Goal: Information Seeking & Learning: Learn about a topic

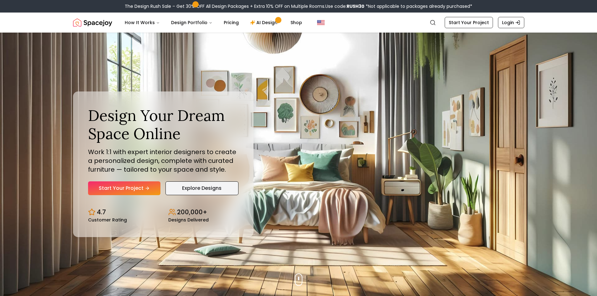
click at [184, 189] on link "Explore Designs" at bounding box center [202, 189] width 73 height 14
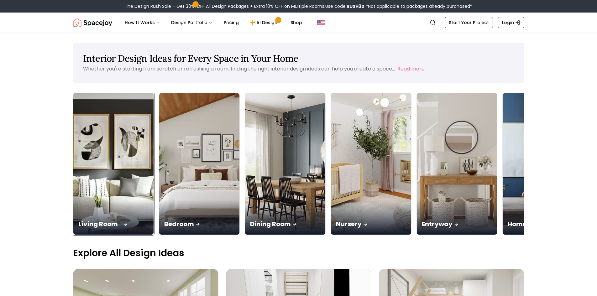
click at [116, 155] on img at bounding box center [113, 164] width 84 height 149
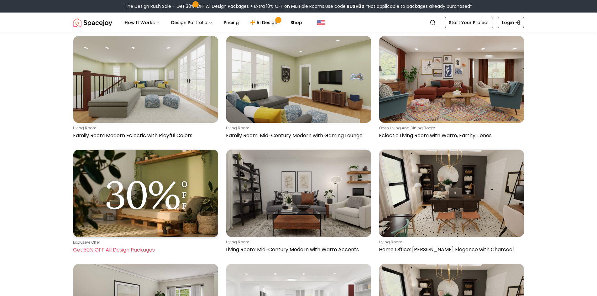
scroll to position [31, 0]
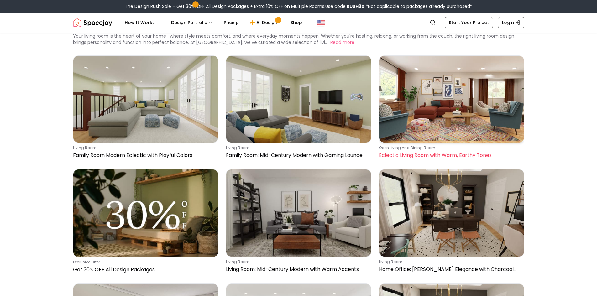
click at [429, 106] on img at bounding box center [451, 99] width 145 height 87
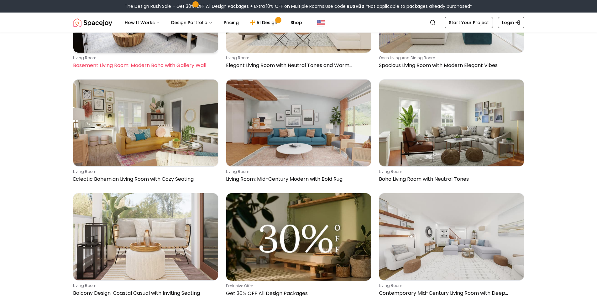
scroll to position [470, 0]
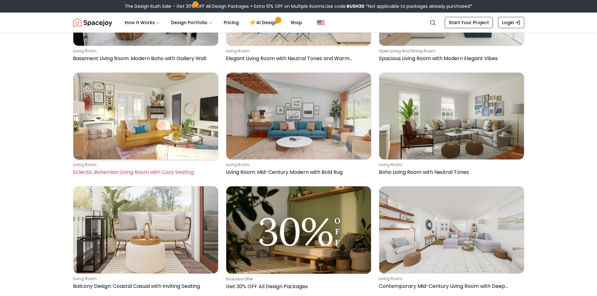
click at [128, 122] on img at bounding box center [145, 116] width 145 height 87
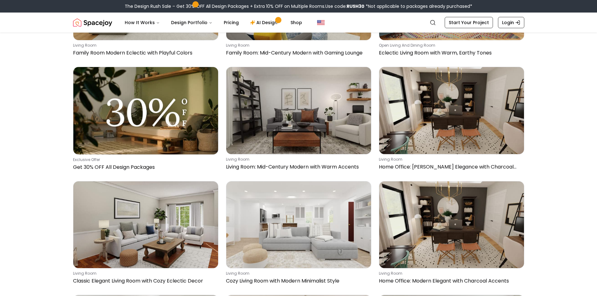
scroll to position [0, 0]
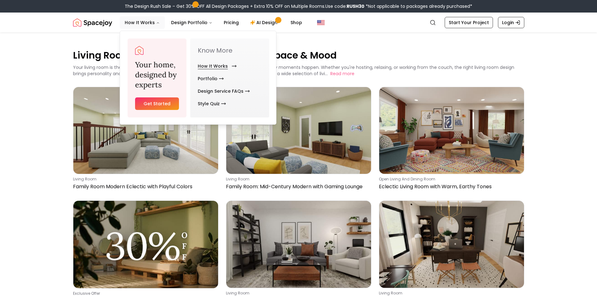
click at [205, 67] on link "How It Works" at bounding box center [216, 66] width 36 height 13
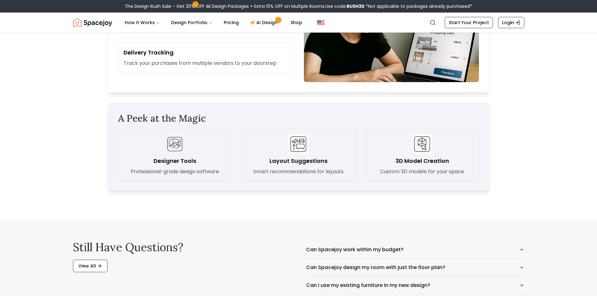
scroll to position [846, 0]
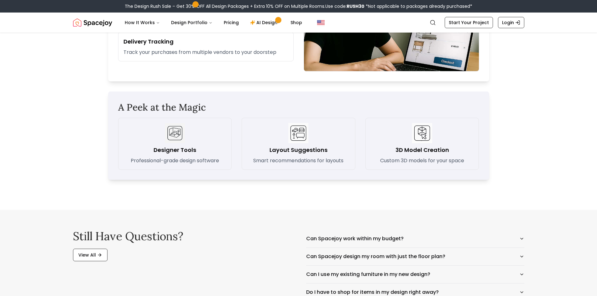
click at [275, 138] on div "Layout Suggestions Smart recommendations for layouts" at bounding box center [298, 143] width 103 height 41
click at [296, 151] on h3 "Layout Suggestions" at bounding box center [299, 150] width 58 height 9
click at [296, 132] on img at bounding box center [298, 133] width 20 height 20
click at [290, 161] on p "Smart recommendations for layouts" at bounding box center [298, 161] width 90 height 8
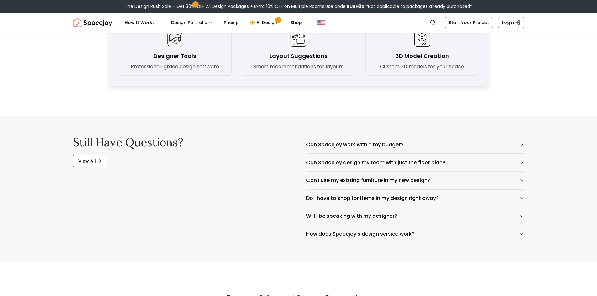
scroll to position [972, 0]
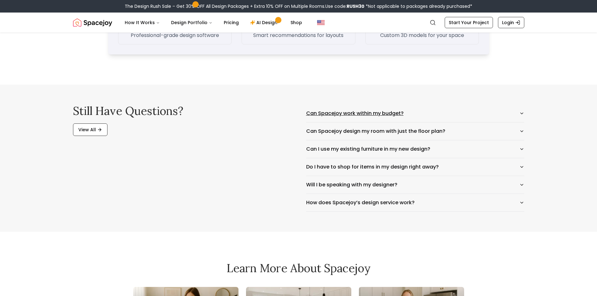
click at [521, 113] on icon "button" at bounding box center [522, 113] width 3 height 1
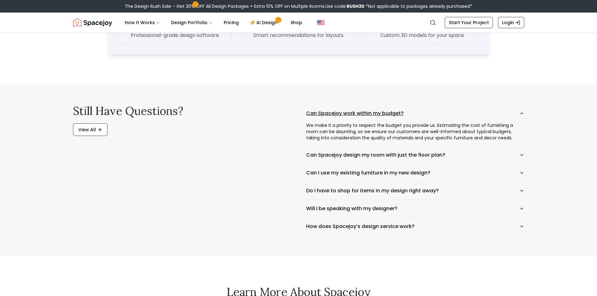
scroll to position [878, 0]
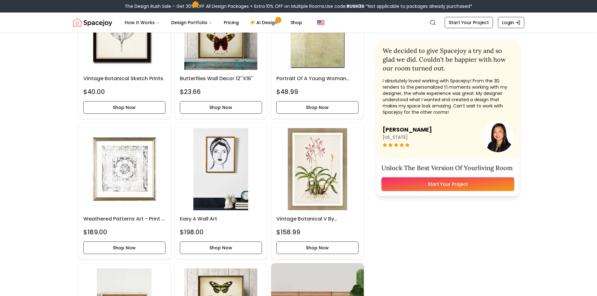
scroll to position [2414, 0]
